Goal: Task Accomplishment & Management: Use online tool/utility

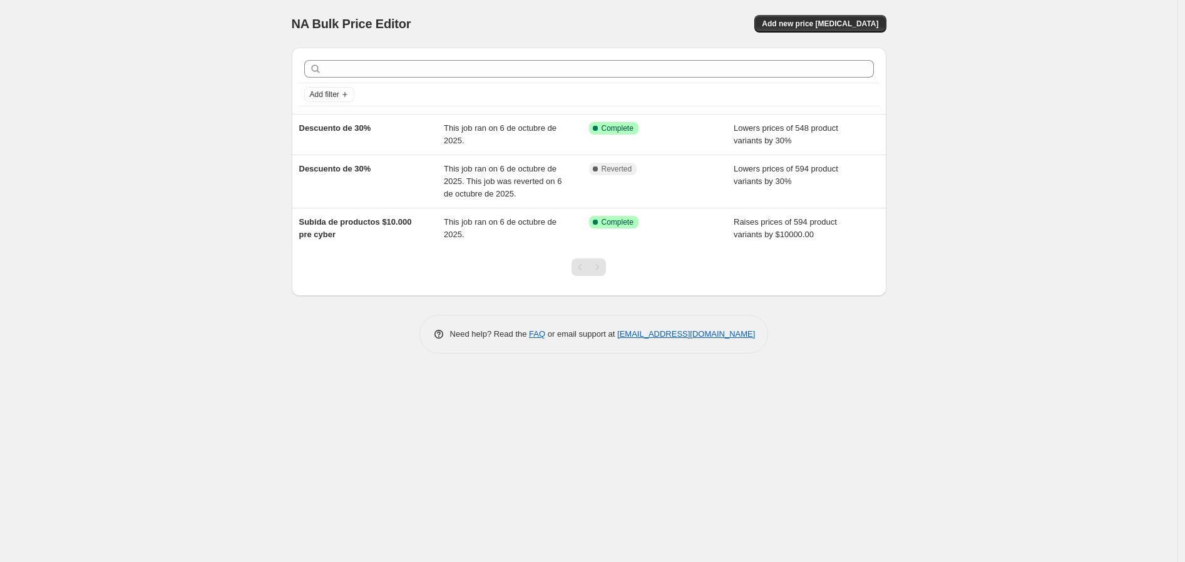
click at [474, 408] on div "NA Bulk Price Editor. This page is ready NA Bulk Price Editor Add new price cha…" at bounding box center [589, 281] width 1178 height 562
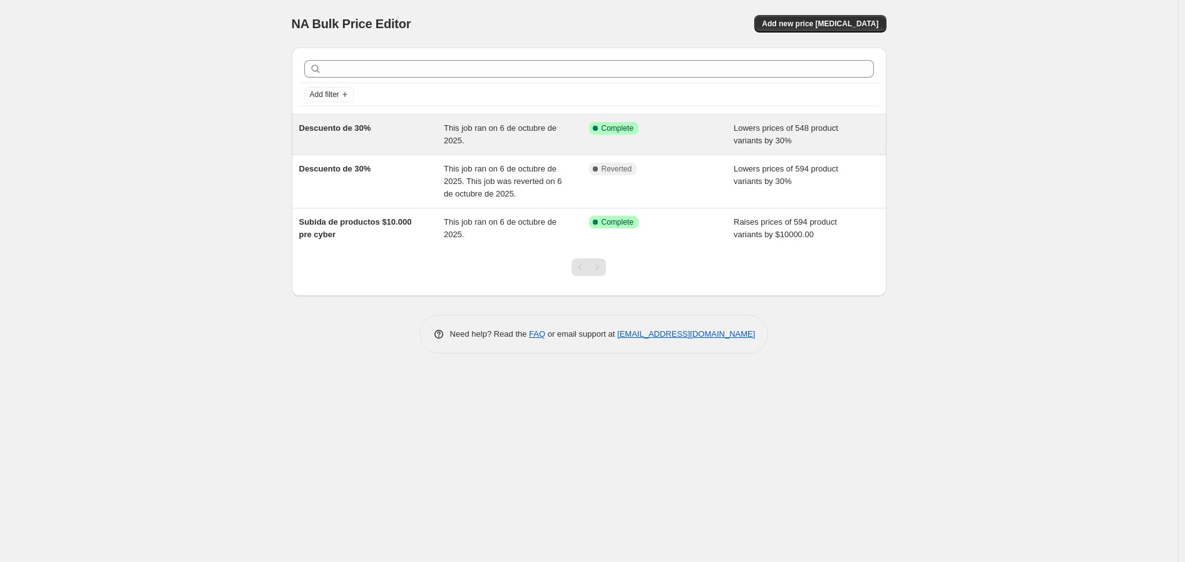
click at [485, 131] on span "This job ran on 6 de octubre de 2025." at bounding box center [500, 134] width 113 height 22
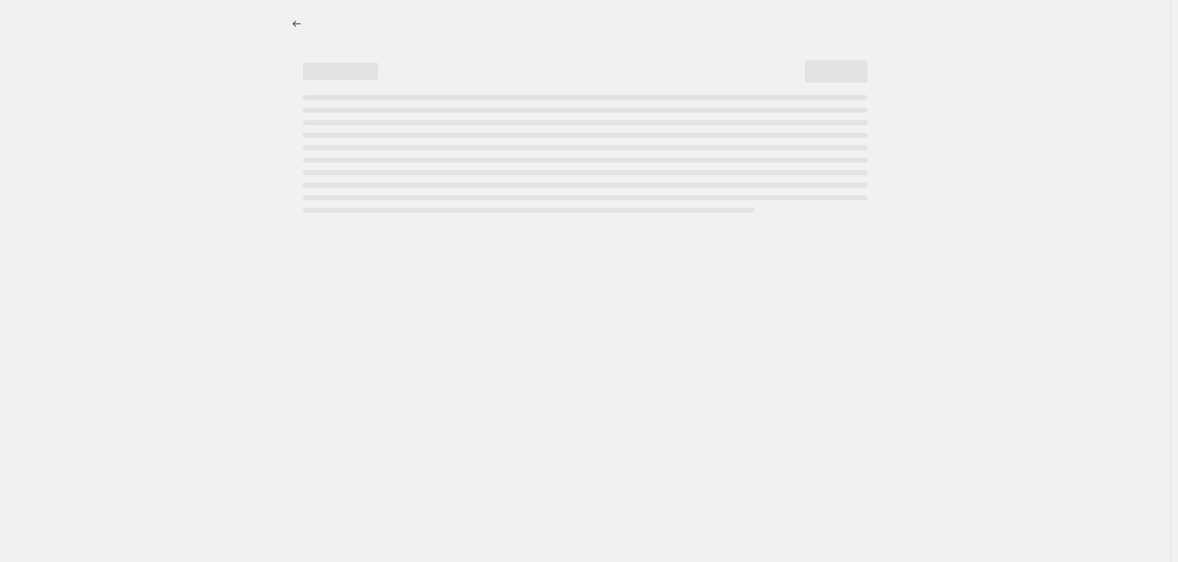
select select "percentage"
select select "collection"
select select "not_equal"
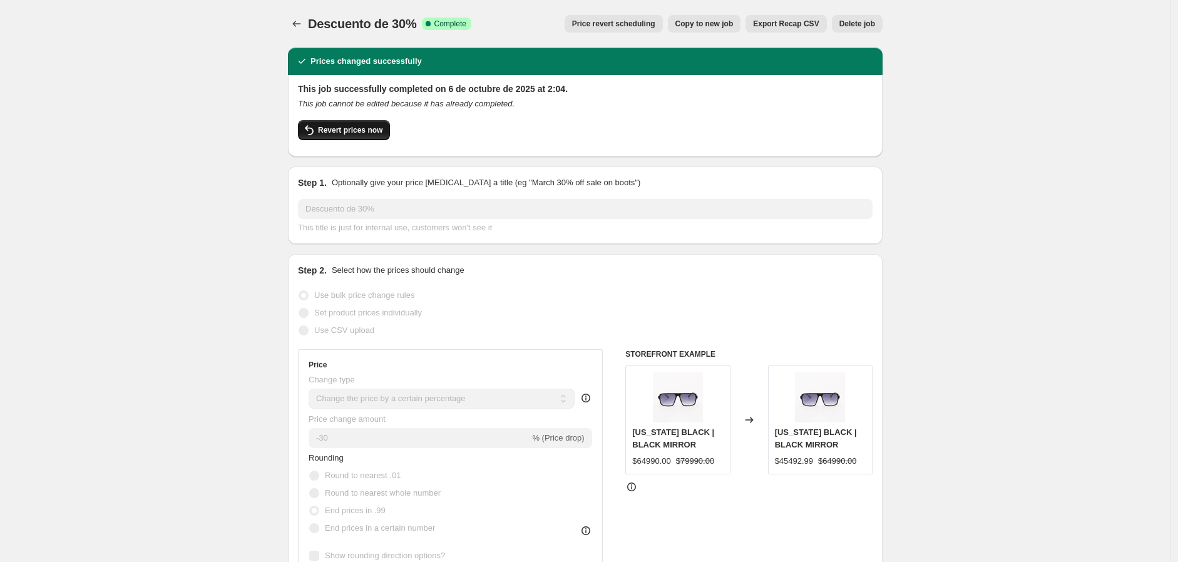
click at [370, 133] on span "Revert prices now" at bounding box center [350, 130] width 64 height 10
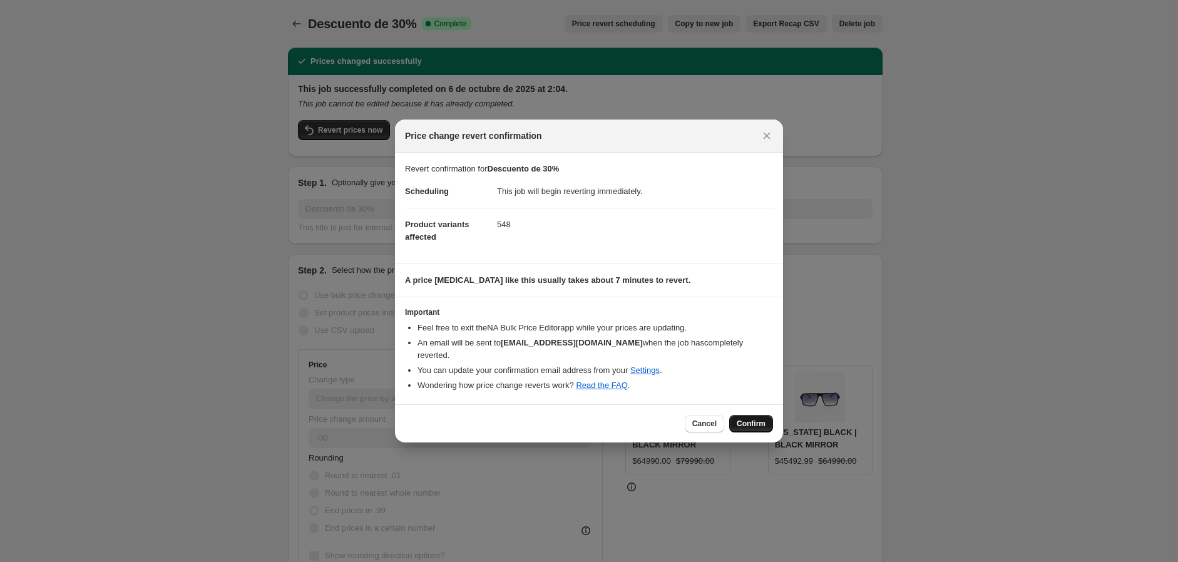
click at [747, 419] on span "Confirm" at bounding box center [751, 424] width 29 height 10
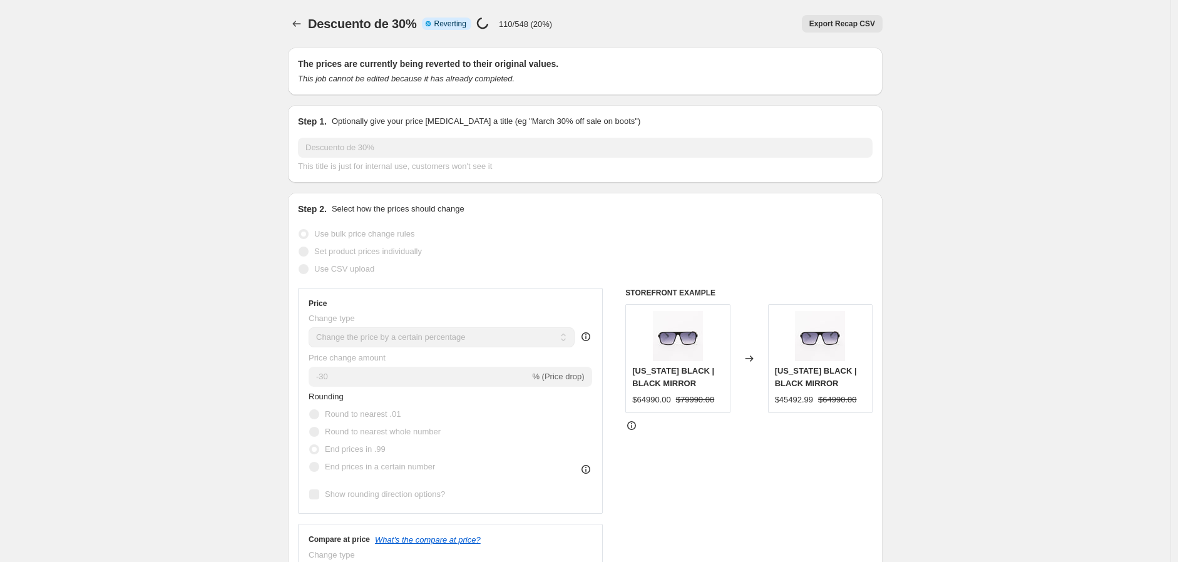
click at [572, 18] on div "Descuento de 30% Info Partially complete Reverting Price change job in progress…" at bounding box center [585, 24] width 595 height 18
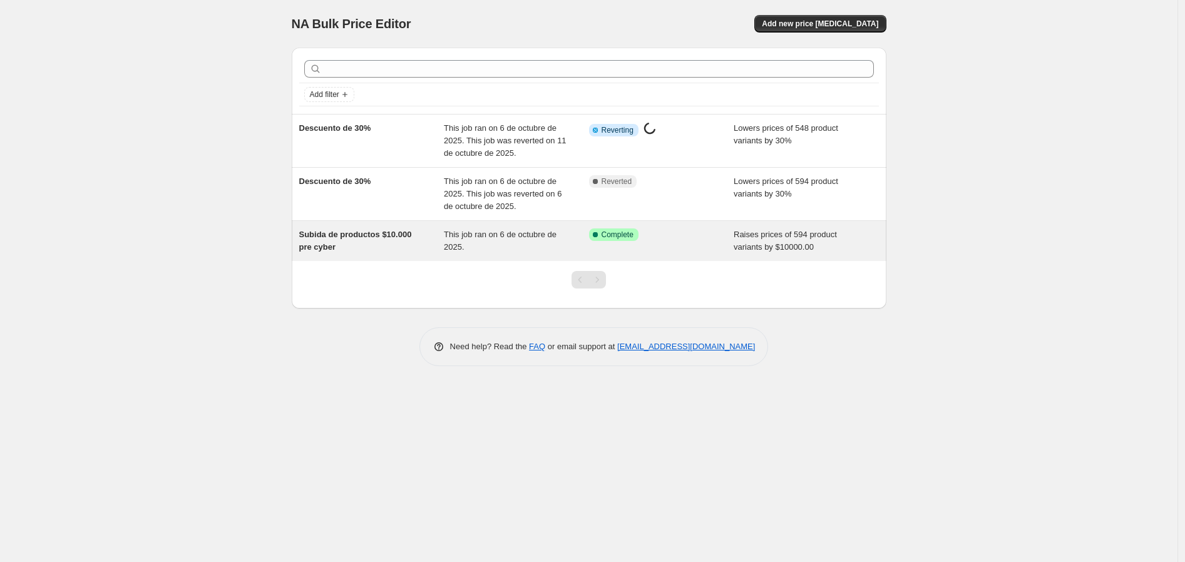
click at [576, 230] on div "This job ran on 6 de octubre de 2025." at bounding box center [516, 241] width 145 height 25
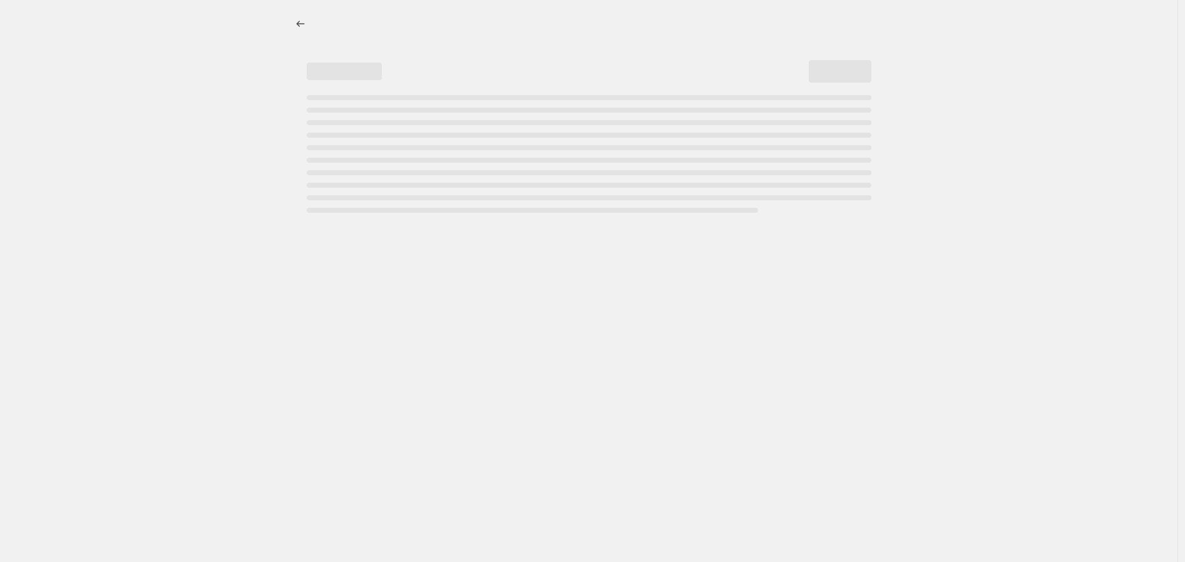
select select "by"
select select "no_change"
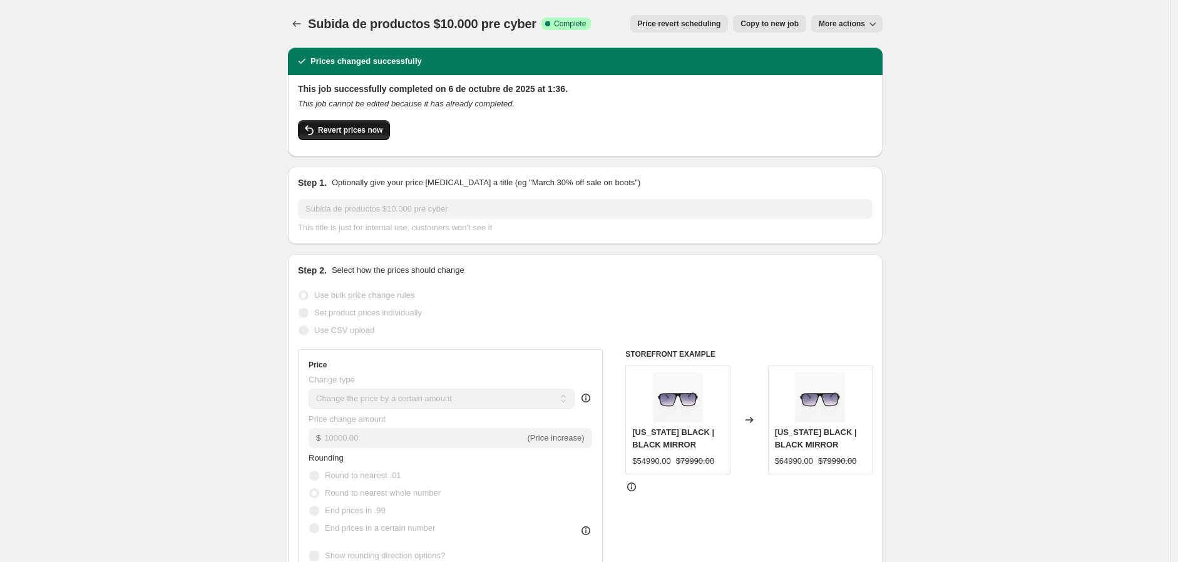
click at [351, 131] on span "Revert prices now" at bounding box center [350, 130] width 64 height 10
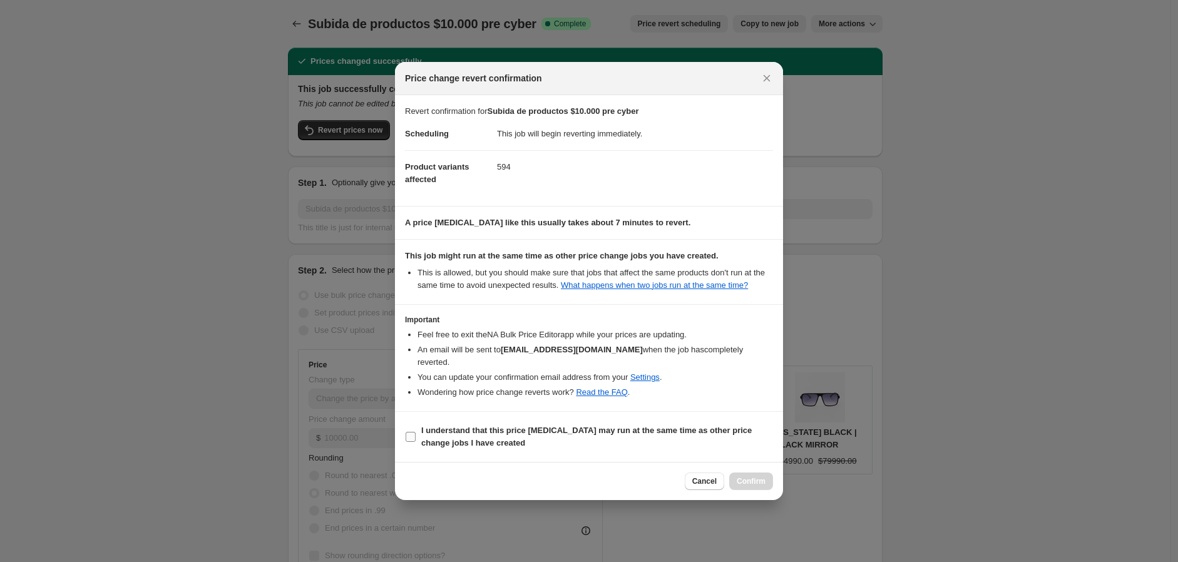
click at [516, 433] on b "I understand that this price change job may run at the same time as other price…" at bounding box center [586, 437] width 331 height 22
click at [416, 433] on input "I understand that this price change job may run at the same time as other price…" at bounding box center [411, 437] width 10 height 10
checkbox input "true"
click at [736, 471] on div "Cancel Confirm" at bounding box center [589, 481] width 388 height 38
click at [743, 478] on span "Confirm" at bounding box center [751, 481] width 29 height 10
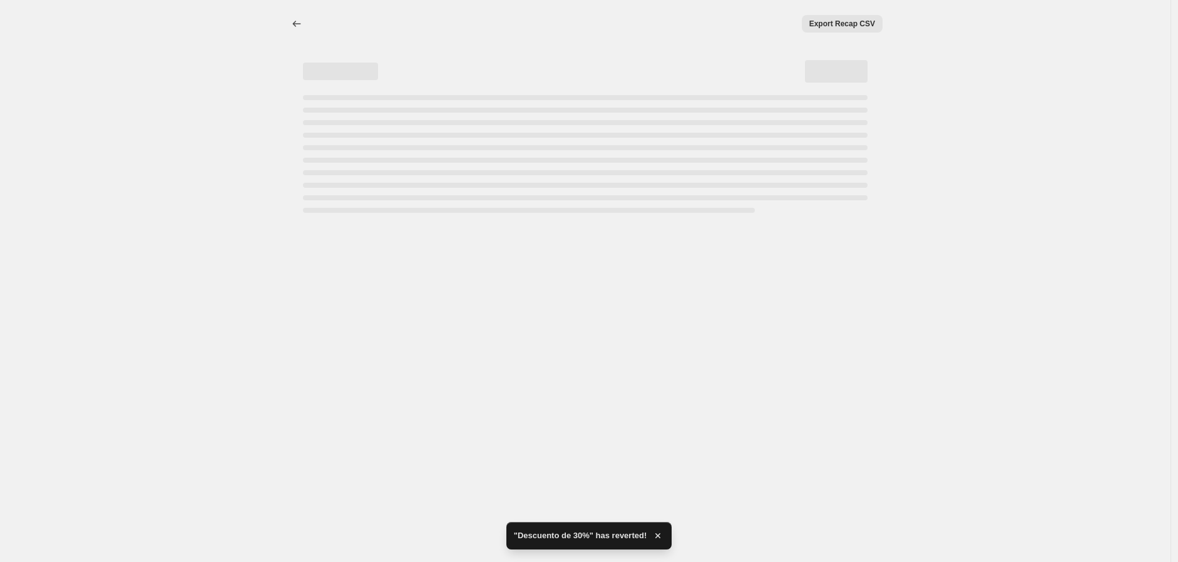
select select "by"
select select "no_change"
select select "by"
select select "no_change"
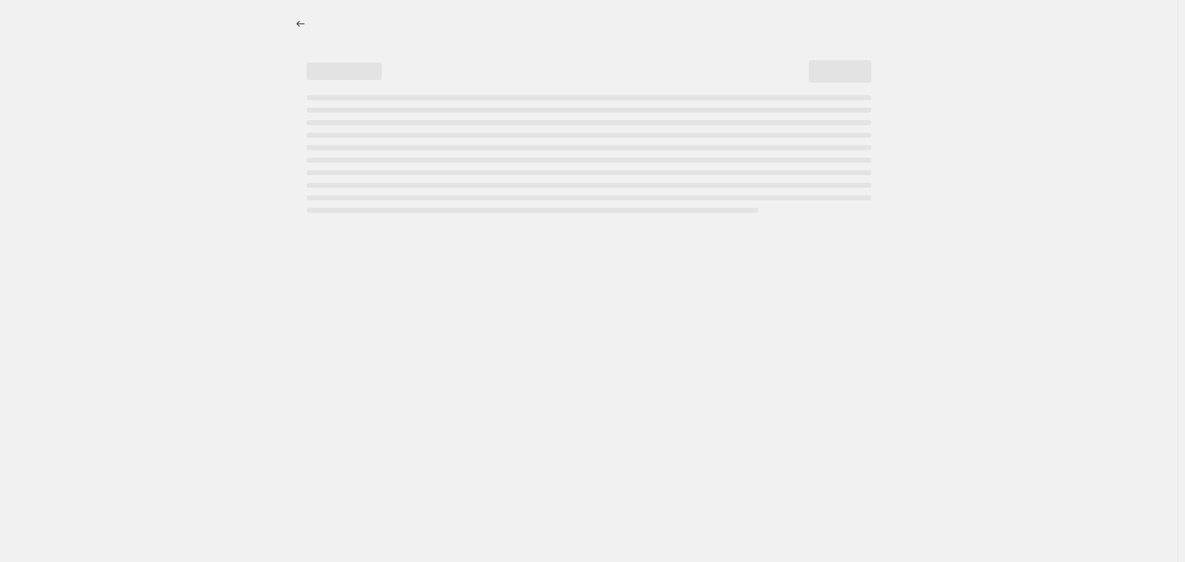
select select "percentage"
select select "not_equal"
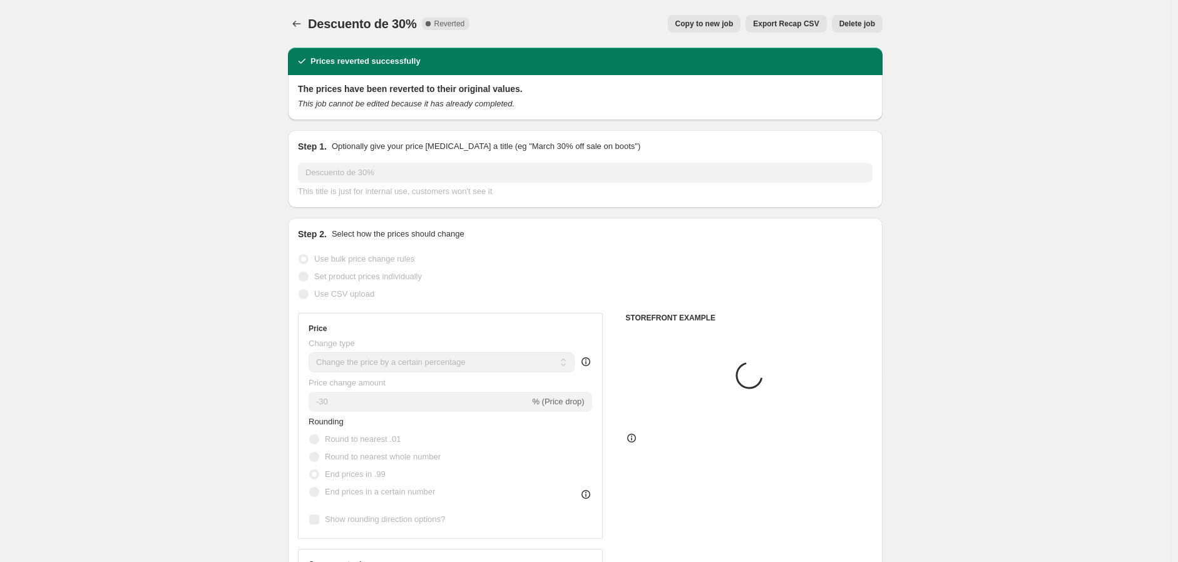
select select "collection"
